Goal: Information Seeking & Learning: Check status

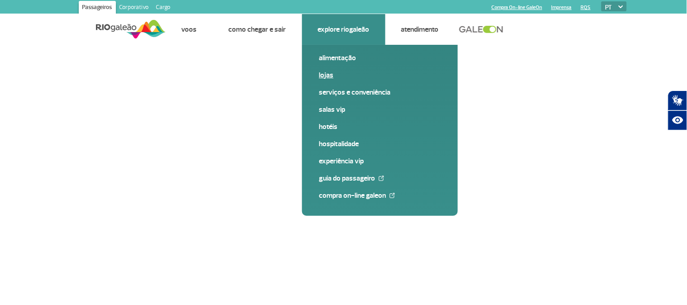
click at [326, 73] on link "Lojas" at bounding box center [379, 75] width 121 height 10
click at [326, 74] on link "Lojas" at bounding box center [379, 75] width 121 height 10
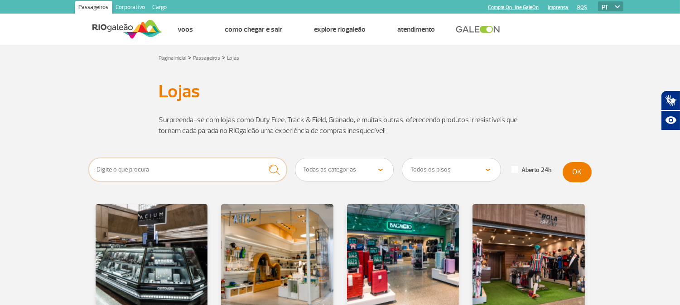
click at [178, 173] on input "text" at bounding box center [188, 170] width 198 height 24
type input "HN"
click at [262, 158] on button "submit" at bounding box center [274, 170] width 25 height 24
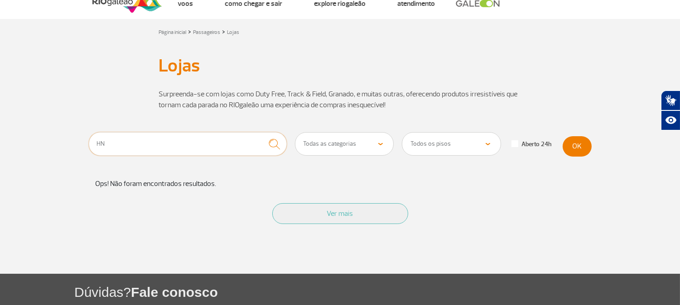
scroll to position [50, 0]
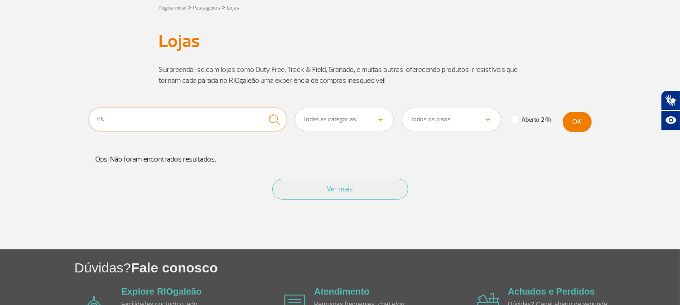
drag, startPoint x: 103, startPoint y: 116, endPoint x: 16, endPoint y: 115, distance: 87.4
click at [11, 113] on section "HN Todas as categorias Cosmético e Beleza Eletrônicos Livros e Revistas Moda e …" at bounding box center [340, 179] width 680 height 142
click at [188, 121] on input "text" at bounding box center [188, 120] width 198 height 24
click at [452, 127] on select "Todos os pisos Área Pública (antes do Raio-X) Desembarque Área Pública Desembar…" at bounding box center [451, 119] width 98 height 23
click at [580, 120] on button "OK" at bounding box center [576, 122] width 29 height 20
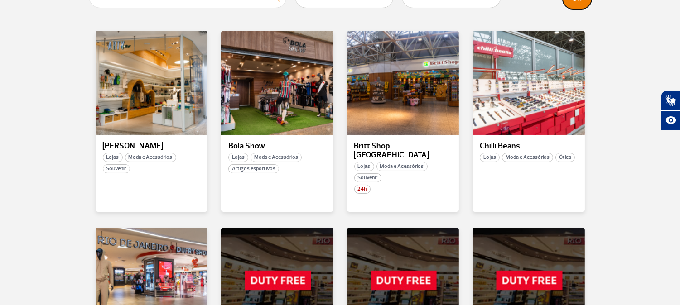
scroll to position [151, 0]
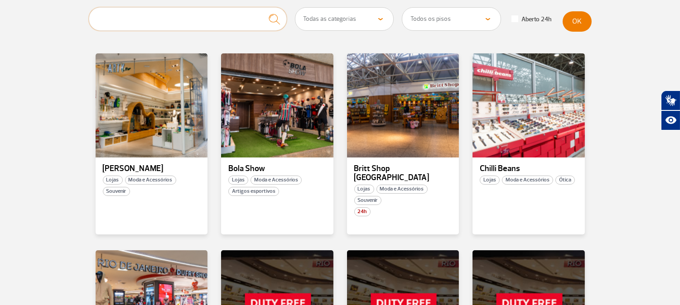
click at [134, 23] on input "text" at bounding box center [188, 19] width 198 height 24
type input "SOUVENIR"
click at [262, 7] on button "submit" at bounding box center [274, 19] width 25 height 24
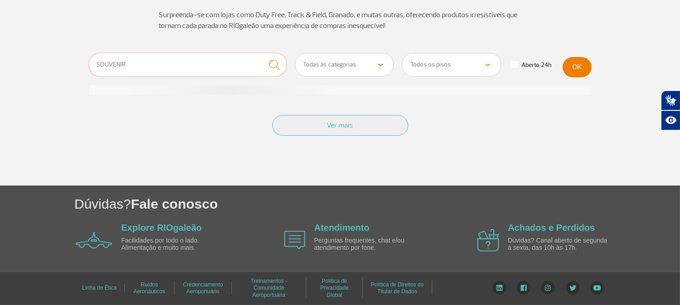
scroll to position [114, 0]
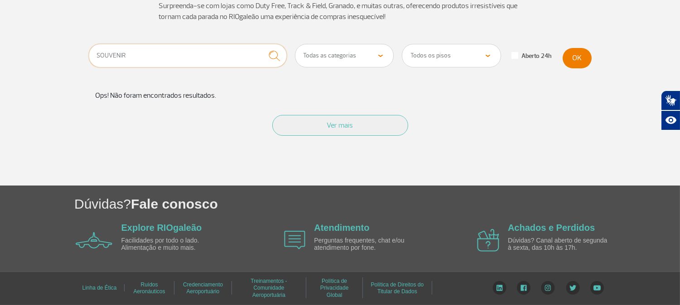
drag, startPoint x: 205, startPoint y: 58, endPoint x: 79, endPoint y: 15, distance: 133.3
click at [3, 0] on html "Passageiros Corporativo Cargo Compra On-line GaleOn Imprensa RQS PT ENG ESP Pág…" at bounding box center [340, 38] width 680 height 305
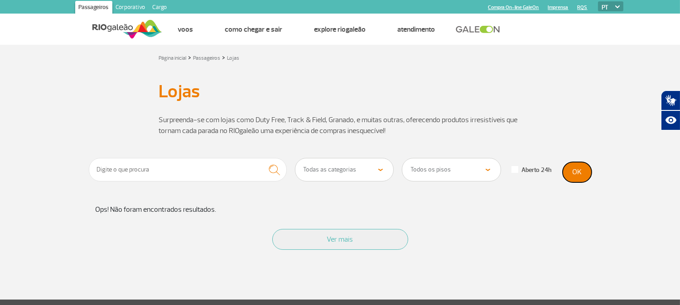
click at [578, 175] on button "OK" at bounding box center [576, 172] width 29 height 20
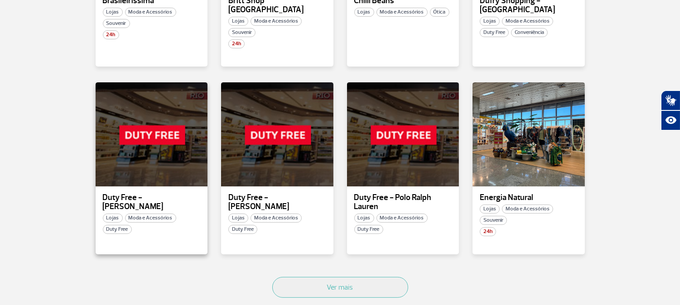
scroll to position [553, 0]
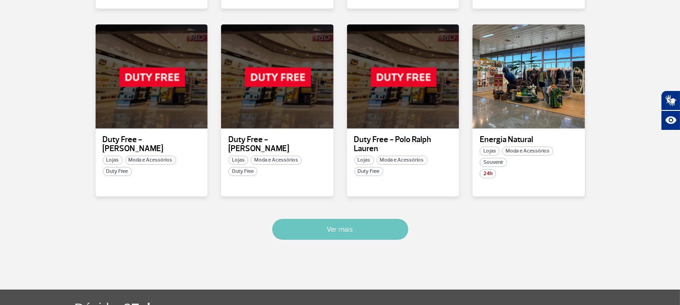
click at [310, 224] on button "Ver mais" at bounding box center [340, 229] width 136 height 21
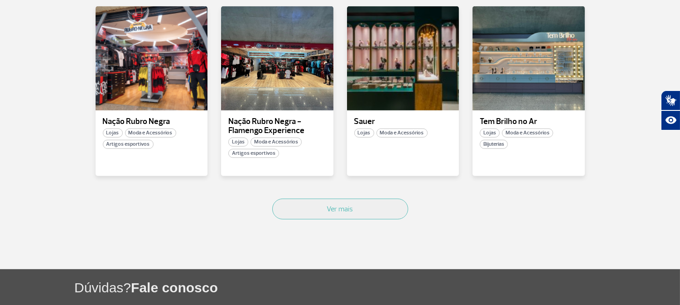
scroll to position [1109, 0]
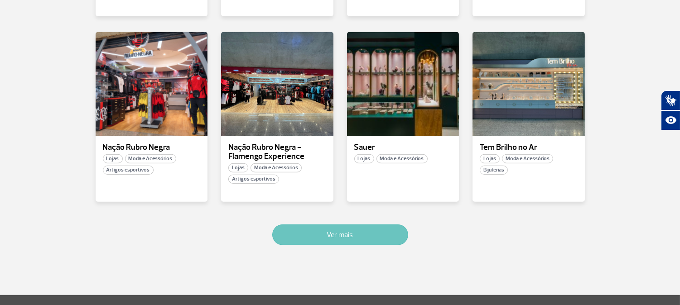
click at [341, 230] on button "Ver mais" at bounding box center [340, 235] width 136 height 21
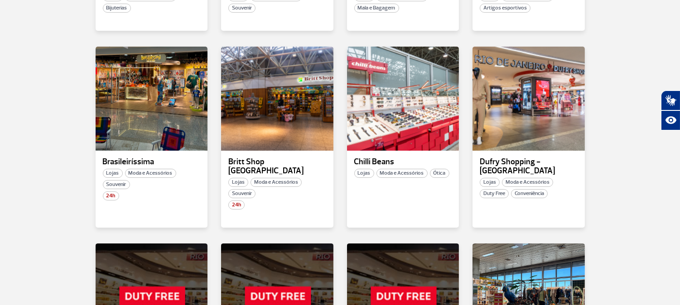
scroll to position [380, 0]
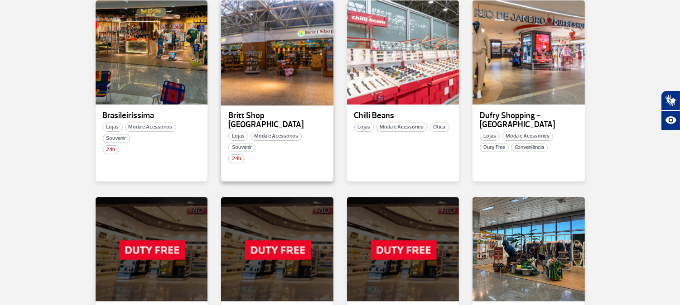
click at [259, 91] on div at bounding box center [277, 53] width 114 height 106
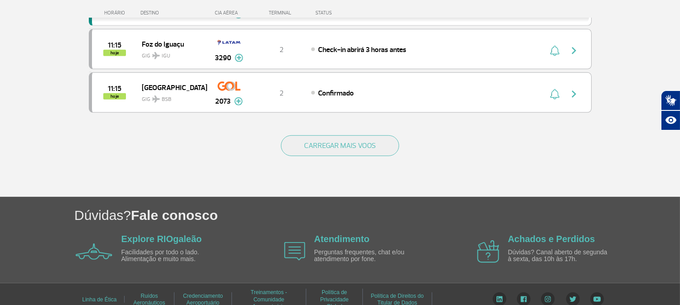
scroll to position [926, 0]
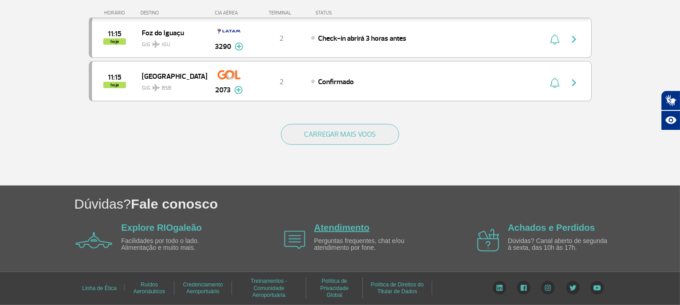
click at [335, 226] on link "Atendimento" at bounding box center [341, 228] width 55 height 10
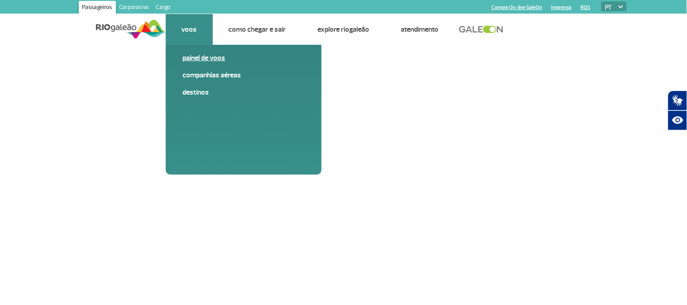
click at [198, 57] on link "Painel de voos" at bounding box center [243, 58] width 121 height 10
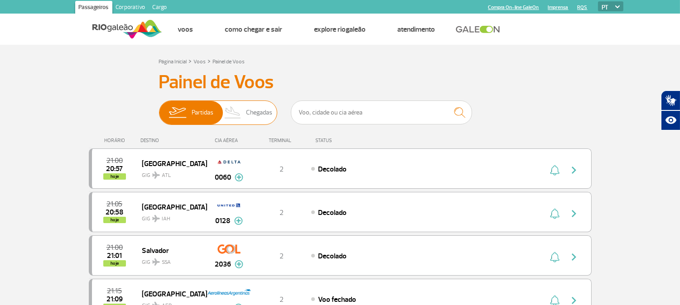
click at [259, 114] on span "Chegadas" at bounding box center [259, 113] width 26 height 24
click at [159, 108] on input "Partidas Chegadas" at bounding box center [159, 108] width 0 height 0
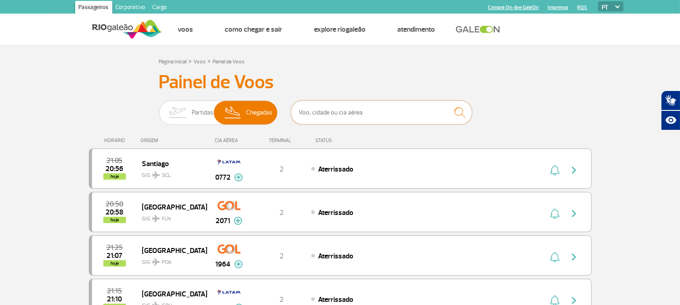
click at [327, 114] on input "text" at bounding box center [381, 113] width 181 height 24
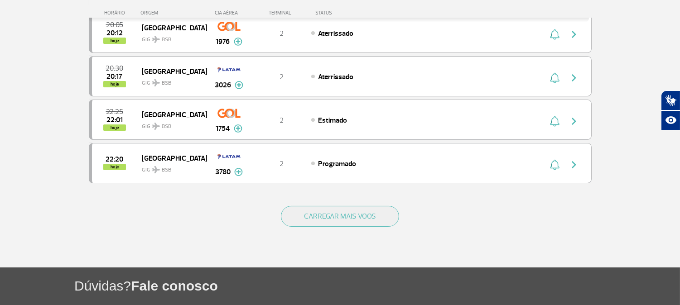
scroll to position [352, 0]
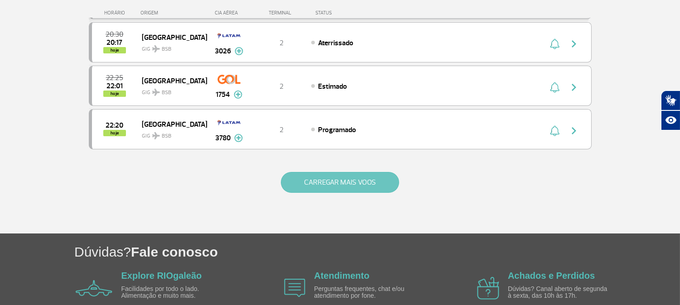
click at [360, 186] on button "CARREGAR MAIS VOOS" at bounding box center [340, 182] width 118 height 21
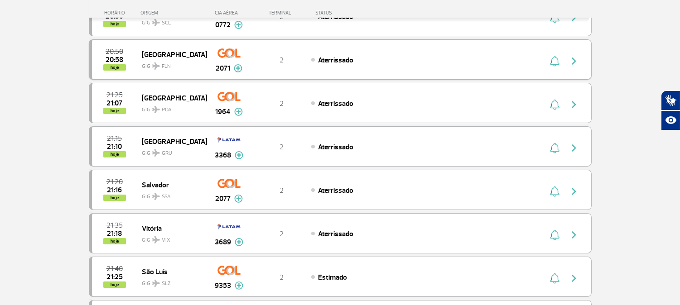
scroll to position [101, 0]
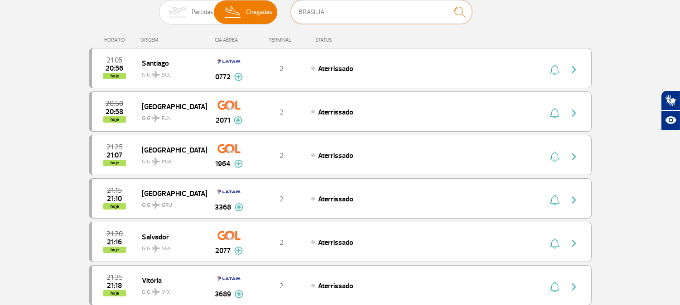
drag, startPoint x: 351, startPoint y: 14, endPoint x: 319, endPoint y: 15, distance: 32.2
click at [313, 13] on input "BRASILIA" at bounding box center [381, 12] width 181 height 24
type input "BRASÍLIA"
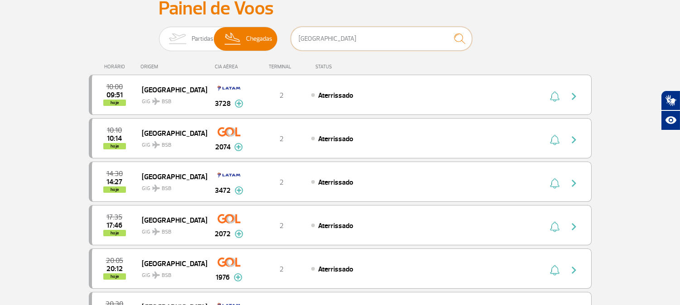
scroll to position [0, 0]
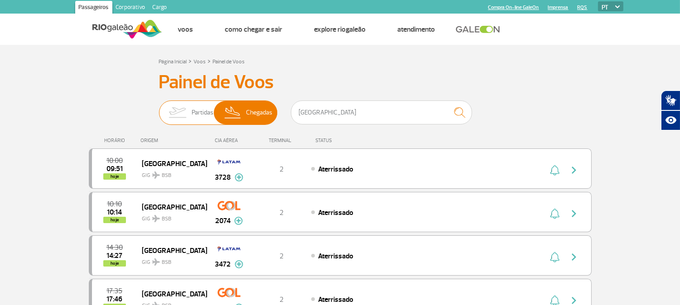
click at [184, 113] on img at bounding box center [177, 113] width 29 height 24
click at [159, 108] on input "Partidas Chegadas" at bounding box center [159, 108] width 0 height 0
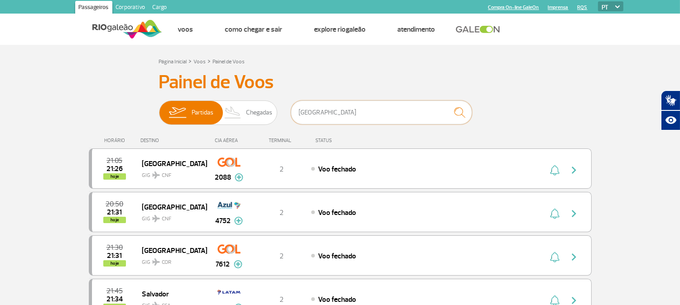
click at [339, 115] on input "BRASÍLIA" at bounding box center [381, 113] width 181 height 24
drag, startPoint x: 335, startPoint y: 112, endPoint x: 245, endPoint y: 108, distance: 90.2
click at [245, 108] on div "Partidas Chegadas BRASÍLIA" at bounding box center [340, 114] width 362 height 27
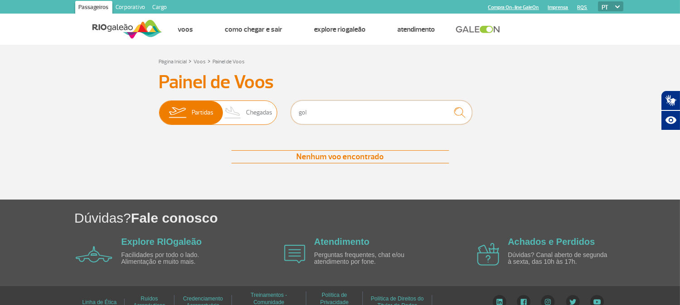
drag, startPoint x: 319, startPoint y: 113, endPoint x: 249, endPoint y: 101, distance: 71.2
click at [249, 101] on div "Partidas Chegadas gol" at bounding box center [340, 114] width 362 height 27
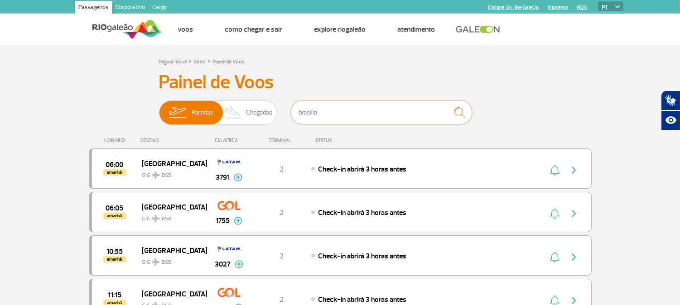
drag, startPoint x: 335, startPoint y: 115, endPoint x: 192, endPoint y: 89, distance: 145.9
click at [192, 89] on div "Painel de Voos Partidas Chegadas brasilia 06:00 amanhã Brasília GIG BSB 3791 Pa…" at bounding box center [340, 287] width 503 height 433
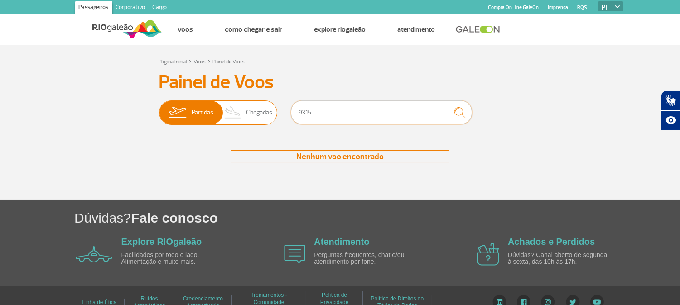
drag, startPoint x: 329, startPoint y: 112, endPoint x: 234, endPoint y: 106, distance: 95.3
click at [232, 106] on div "Partidas Chegadas 9315" at bounding box center [340, 114] width 362 height 27
type input "brasilia"
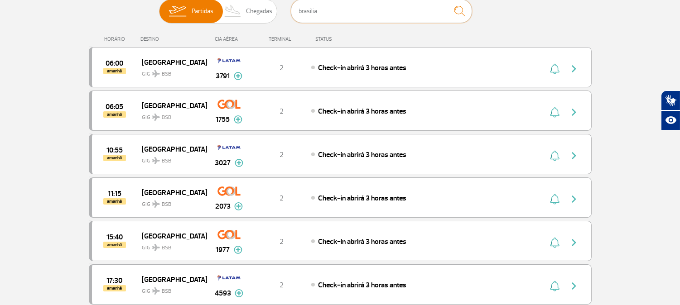
scroll to position [101, 0]
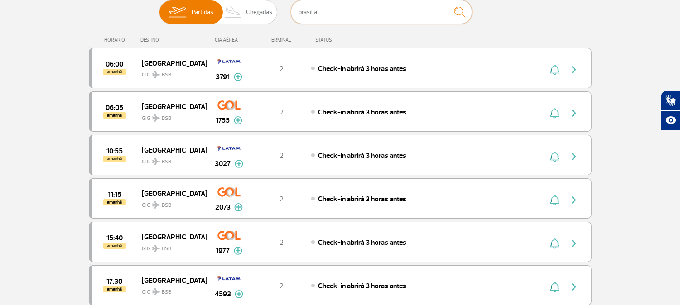
drag, startPoint x: 332, startPoint y: 10, endPoint x: 146, endPoint y: -19, distance: 187.9
click at [146, 0] on html "Passageiros Corporativo Cargo Compra On-line GaleOn Imprensa RQS PT ENG ESP Pág…" at bounding box center [340, 51] width 680 height 305
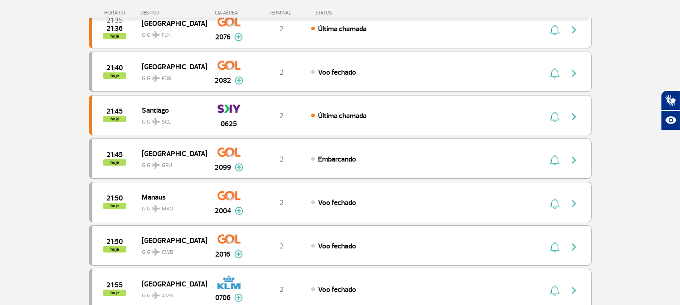
scroll to position [754, 0]
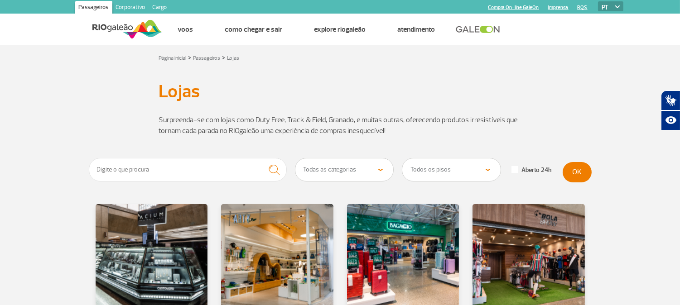
click at [435, 168] on select "Todos os pisos Área Pública (antes do Raio-X) Desembarque Área Pública Desembar…" at bounding box center [451, 169] width 98 height 23
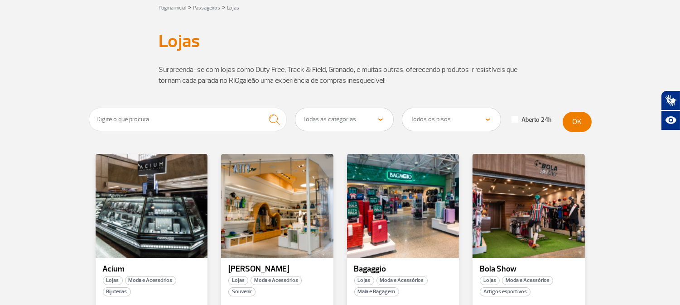
click at [446, 118] on select "Todos os pisos Área Pública (antes do Raio-X) Desembarque Área Pública Desembar…" at bounding box center [451, 119] width 98 height 23
select select "90"
click at [402, 108] on select "Todos os pisos Área Pública (antes do Raio-X) Desembarque Área Pública Desembar…" at bounding box center [451, 119] width 98 height 23
click at [583, 120] on button "OK" at bounding box center [576, 122] width 29 height 20
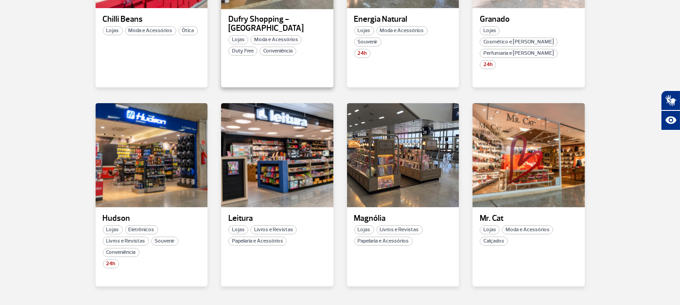
scroll to position [503, 0]
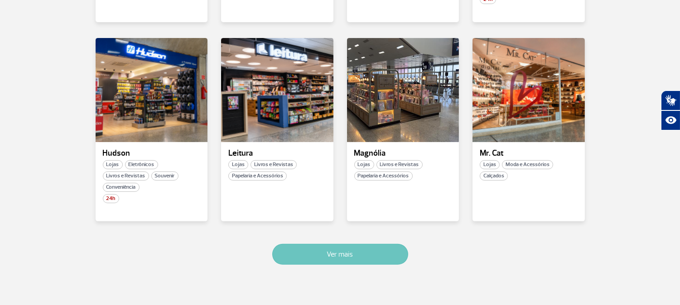
click at [313, 244] on button "Ver mais" at bounding box center [340, 254] width 136 height 21
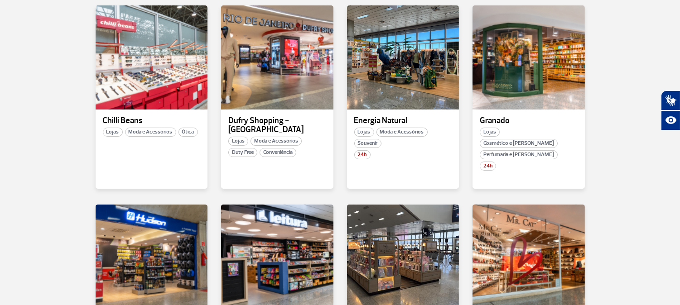
scroll to position [402, 0]
